Goal: Entertainment & Leisure: Consume media (video, audio)

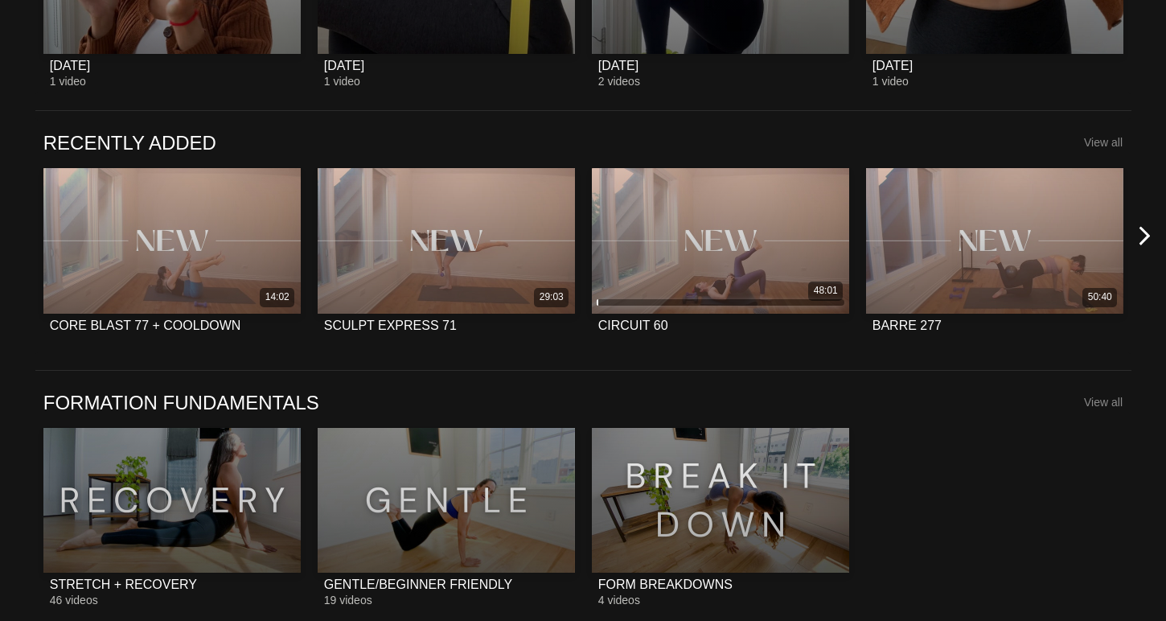
scroll to position [1141, 0]
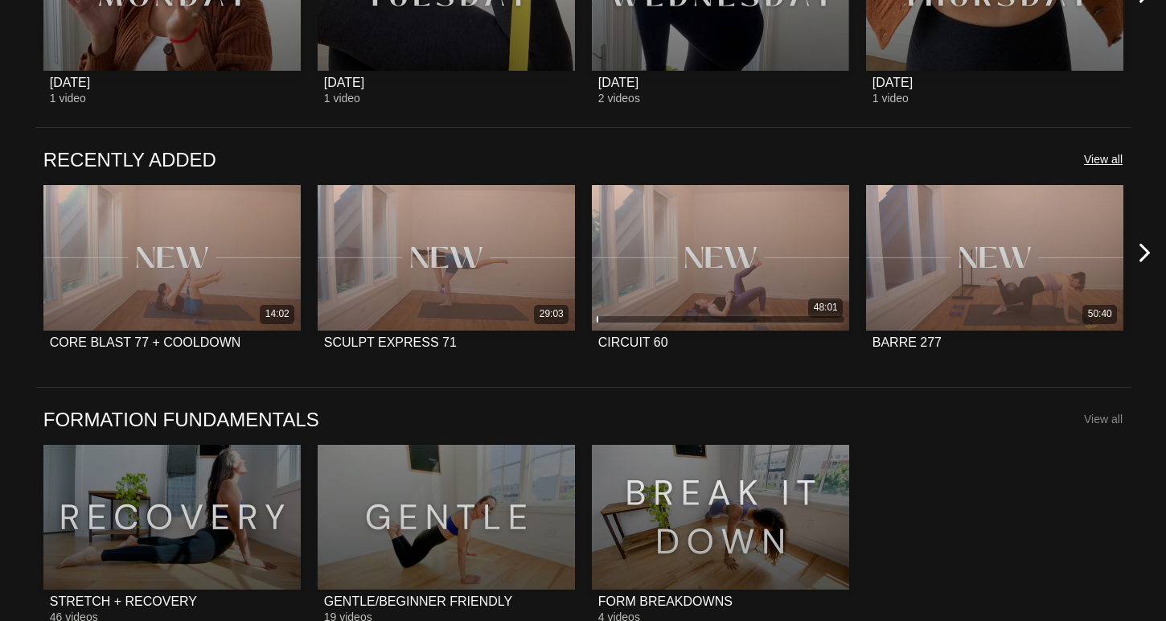
click at [1113, 157] on span "View all" at bounding box center [1103, 159] width 39 height 13
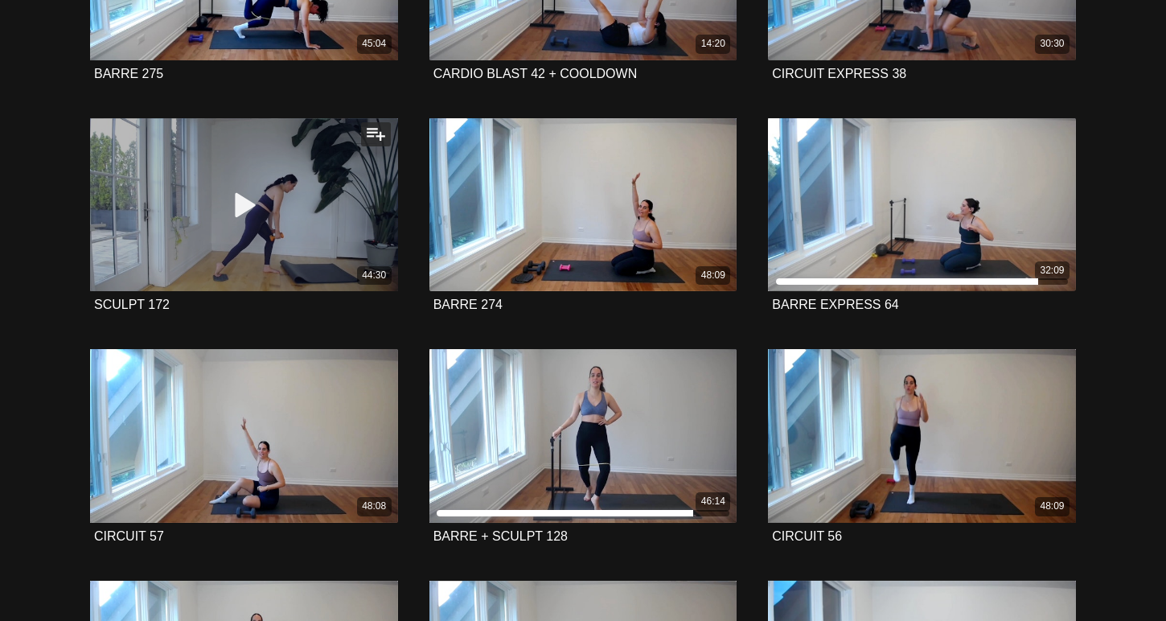
scroll to position [1505, 0]
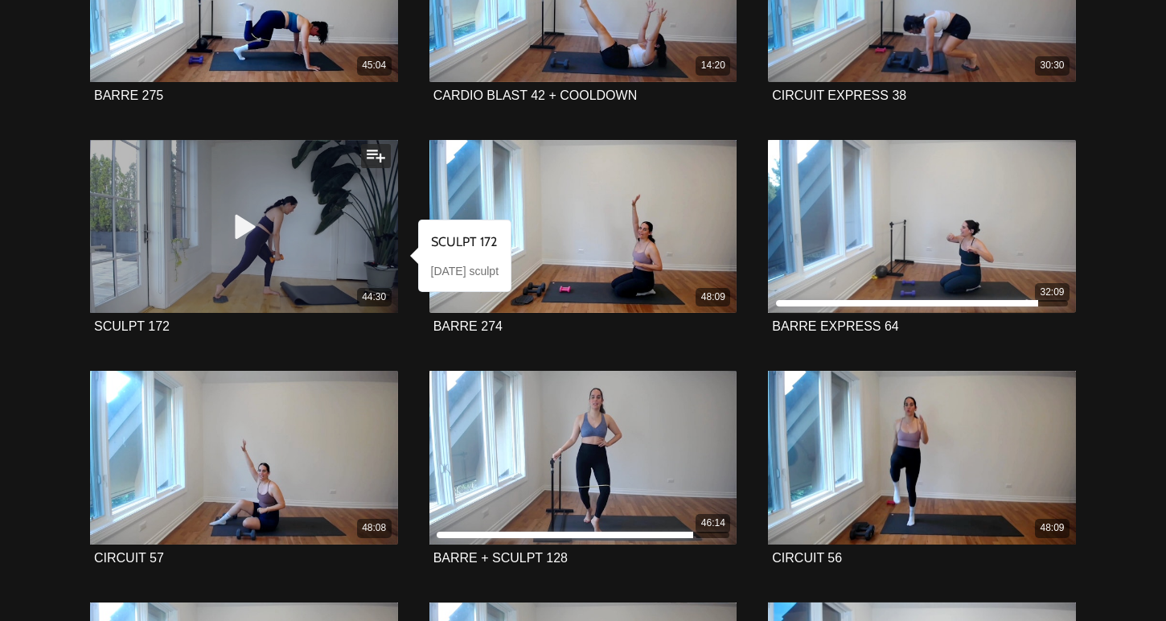
click at [246, 224] on icon at bounding box center [244, 226] width 48 height 28
